Goal: Navigation & Orientation: Find specific page/section

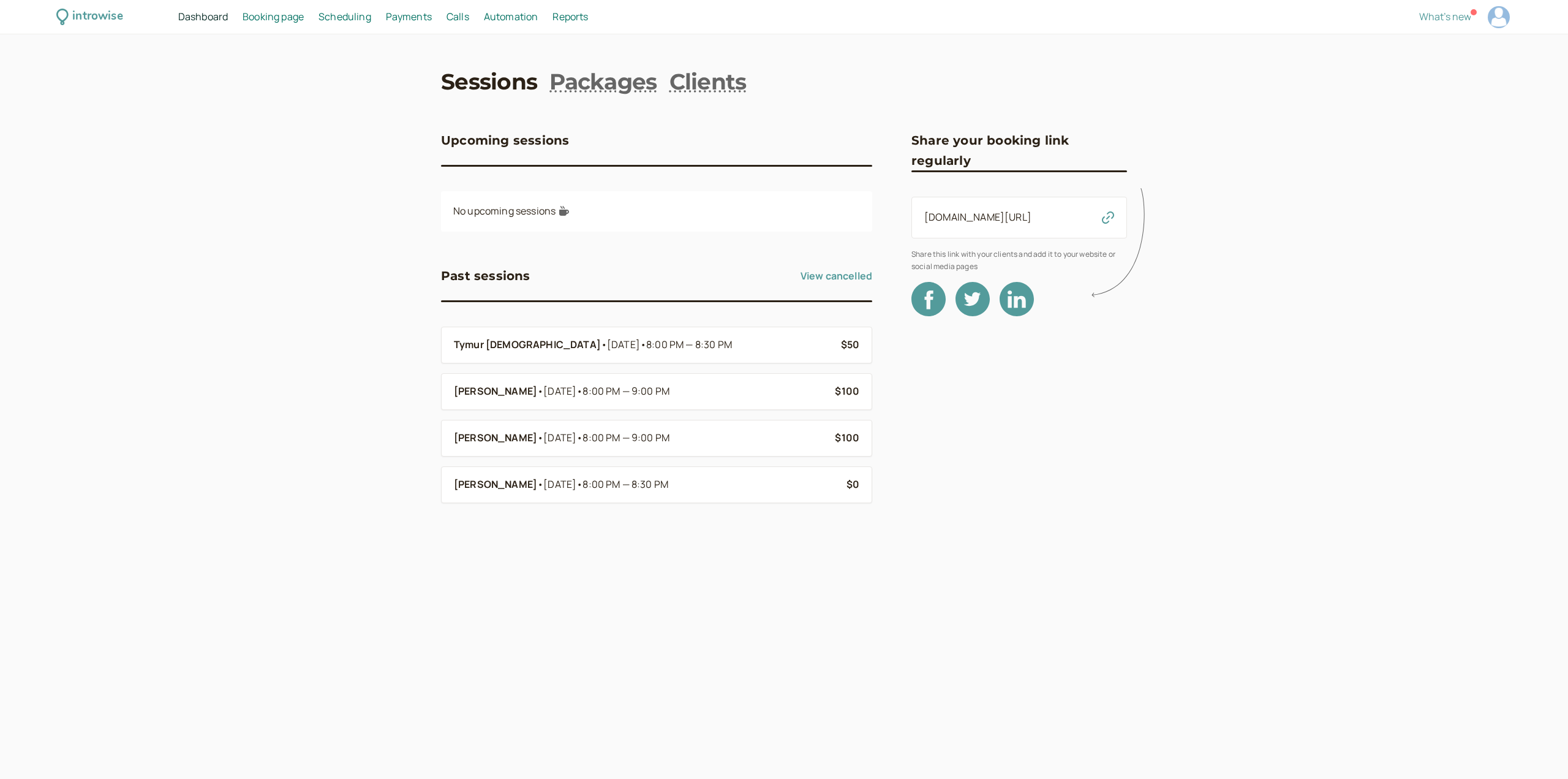
click at [404, 20] on span "Payments" at bounding box center [409, 17] width 46 height 14
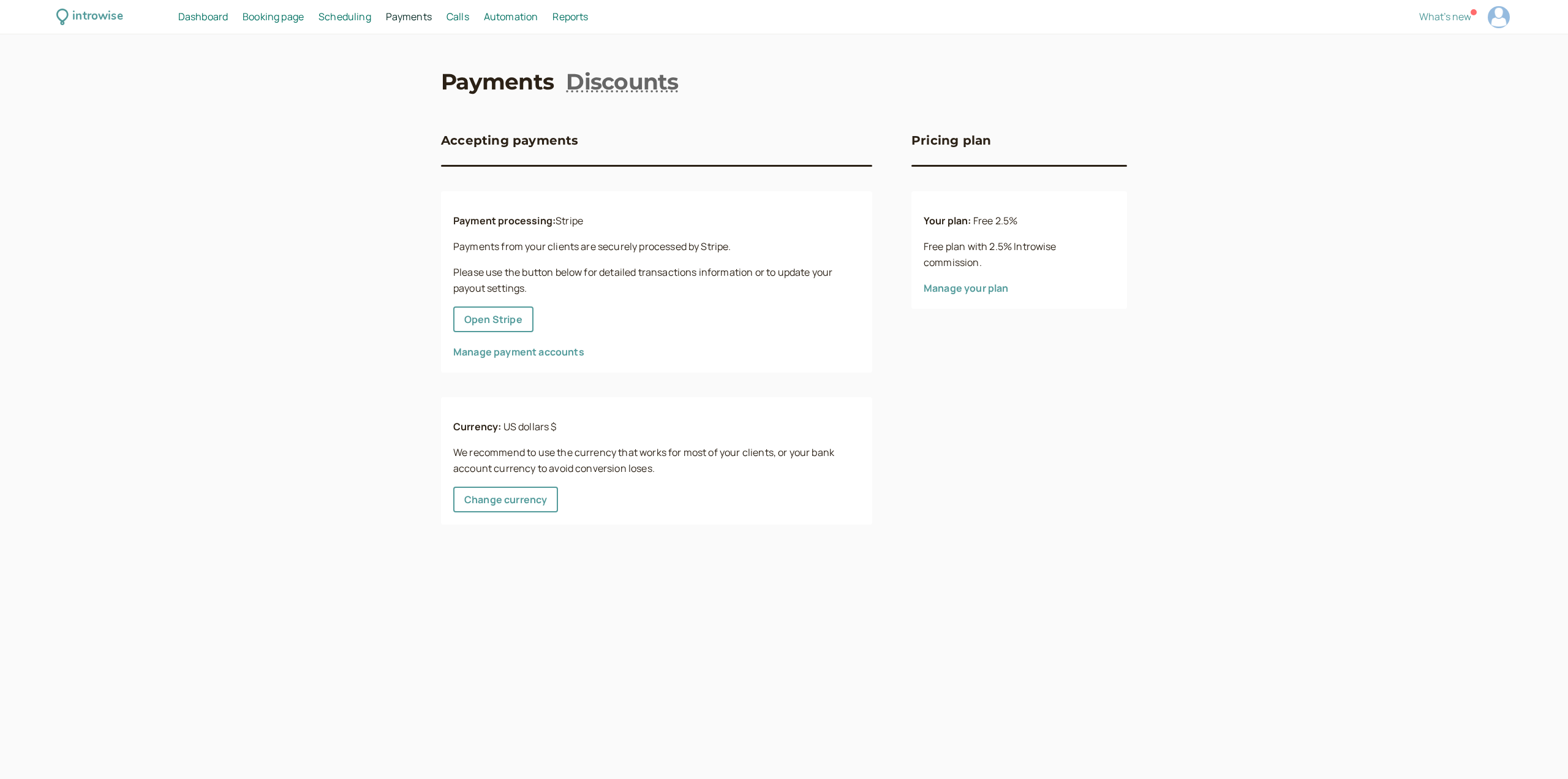
click at [202, 16] on span "Dashboard" at bounding box center [203, 17] width 49 height 14
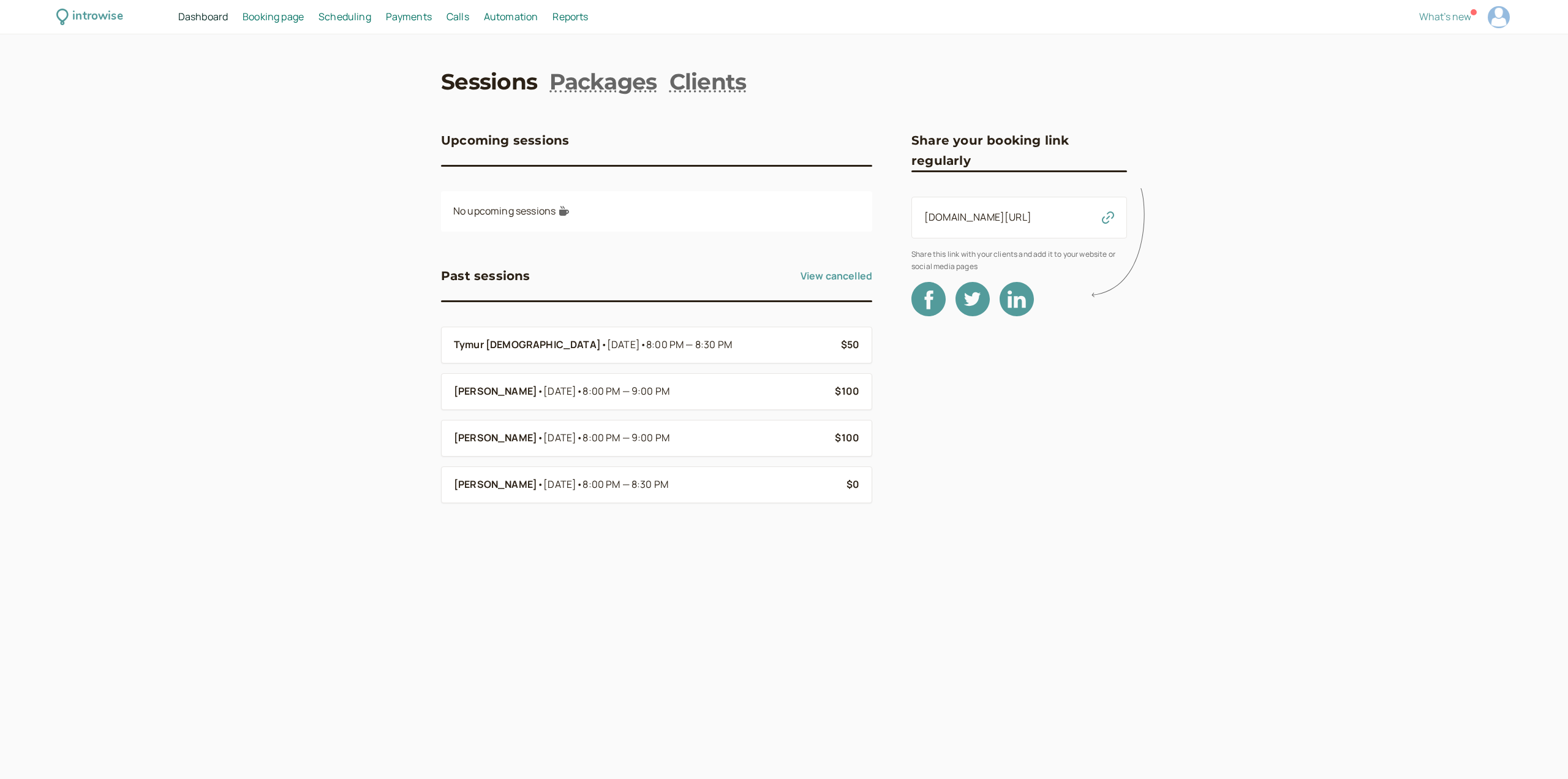
click at [416, 17] on span "Payments" at bounding box center [409, 17] width 46 height 14
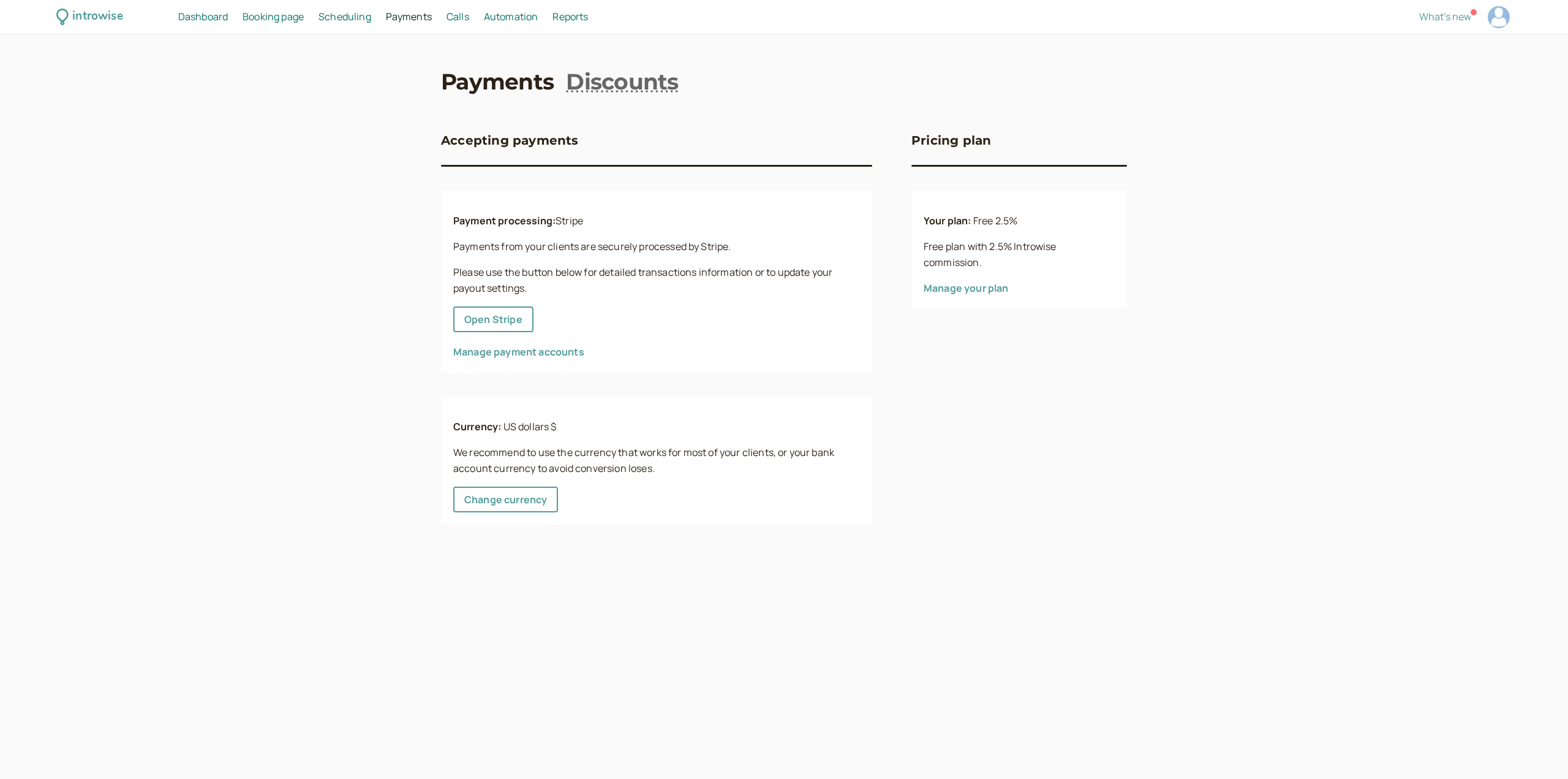
click at [460, 15] on span "Calls" at bounding box center [458, 17] width 23 height 14
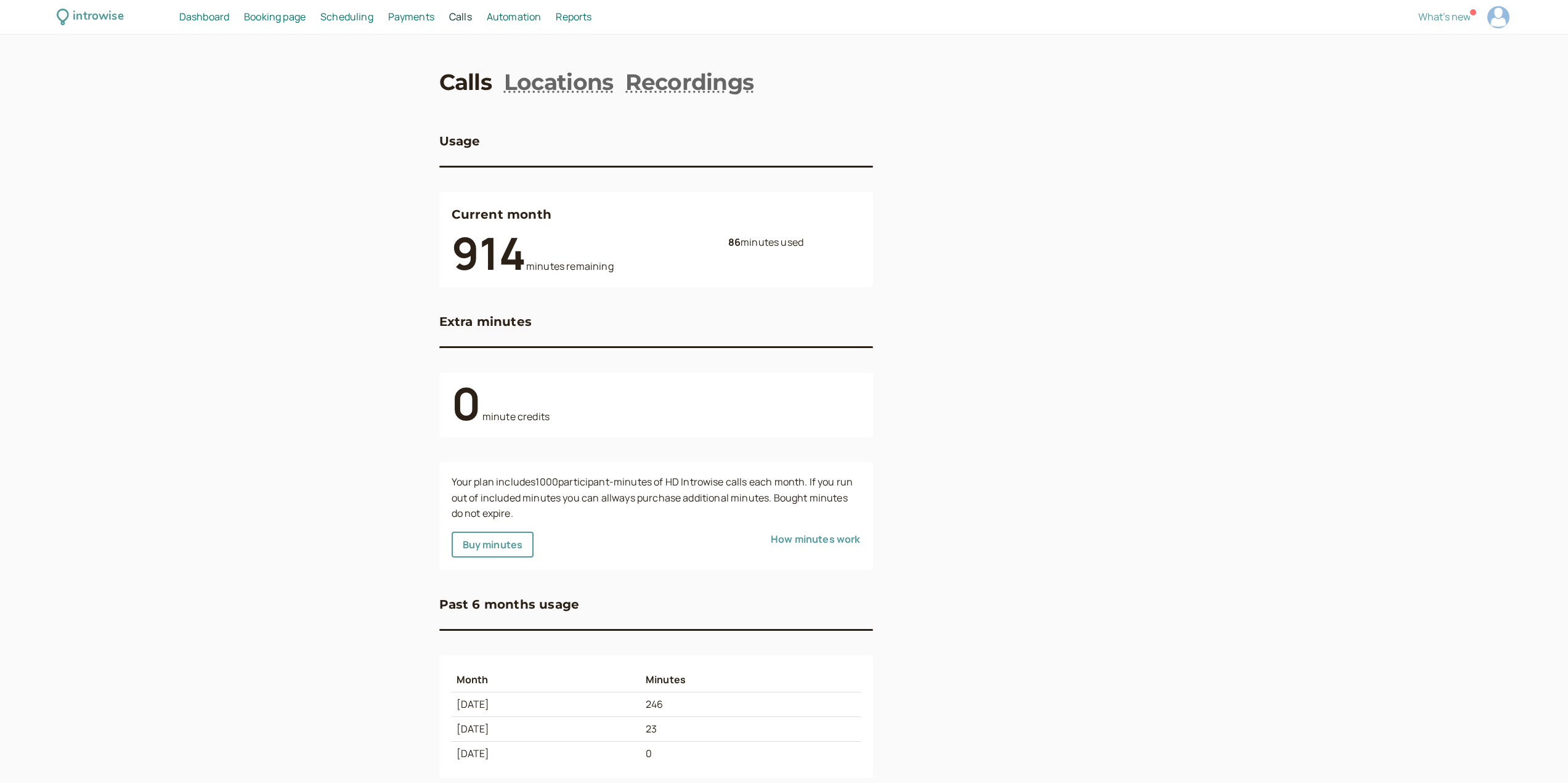
click at [512, 15] on span "Automation" at bounding box center [514, 17] width 55 height 14
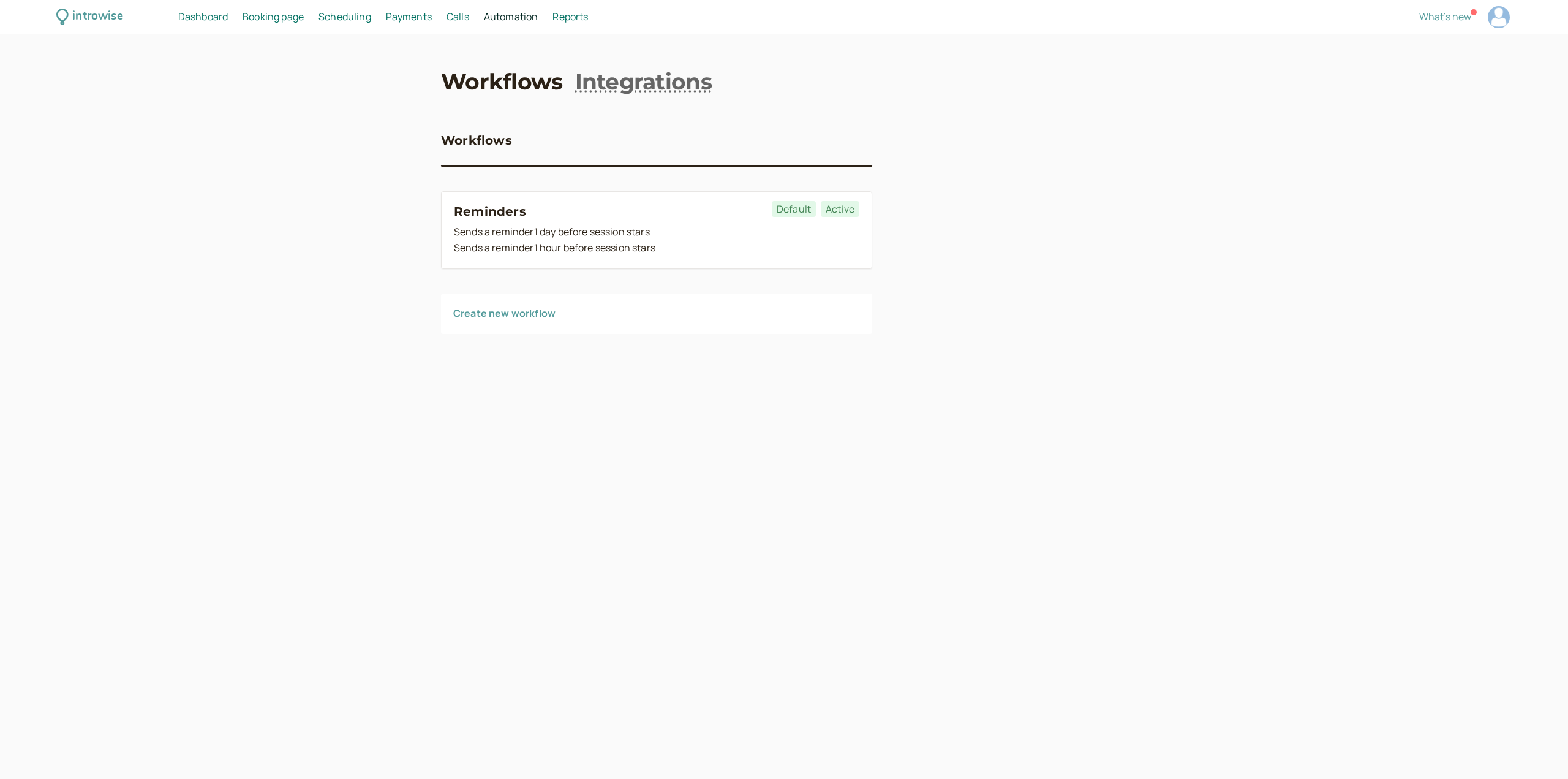
click at [575, 16] on span "Reports" at bounding box center [570, 17] width 36 height 14
select select "last30Days"
